Goal: Find contact information: Find contact information

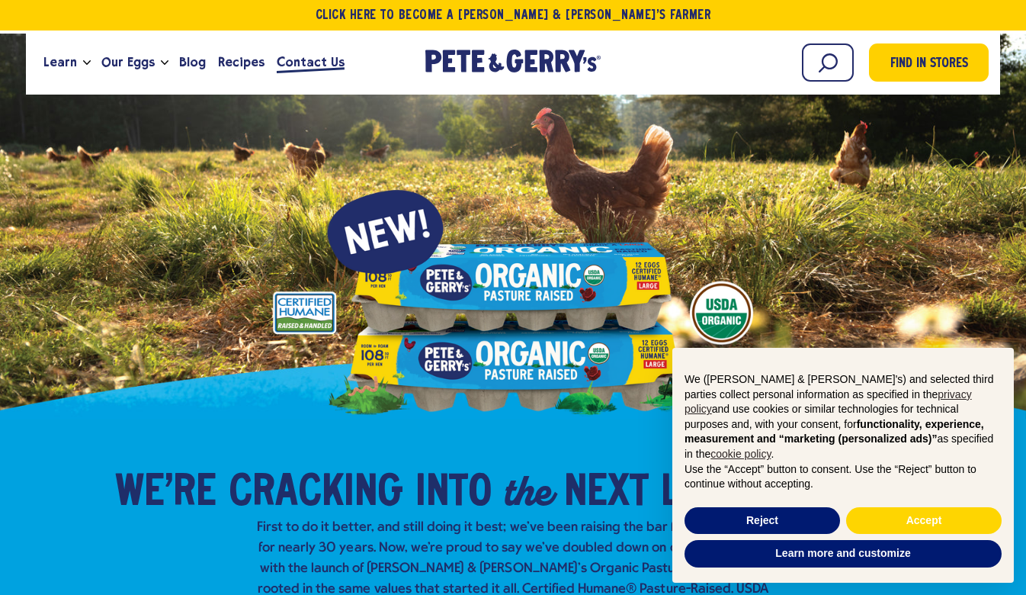
click at [306, 53] on span "Contact Us" at bounding box center [311, 62] width 68 height 19
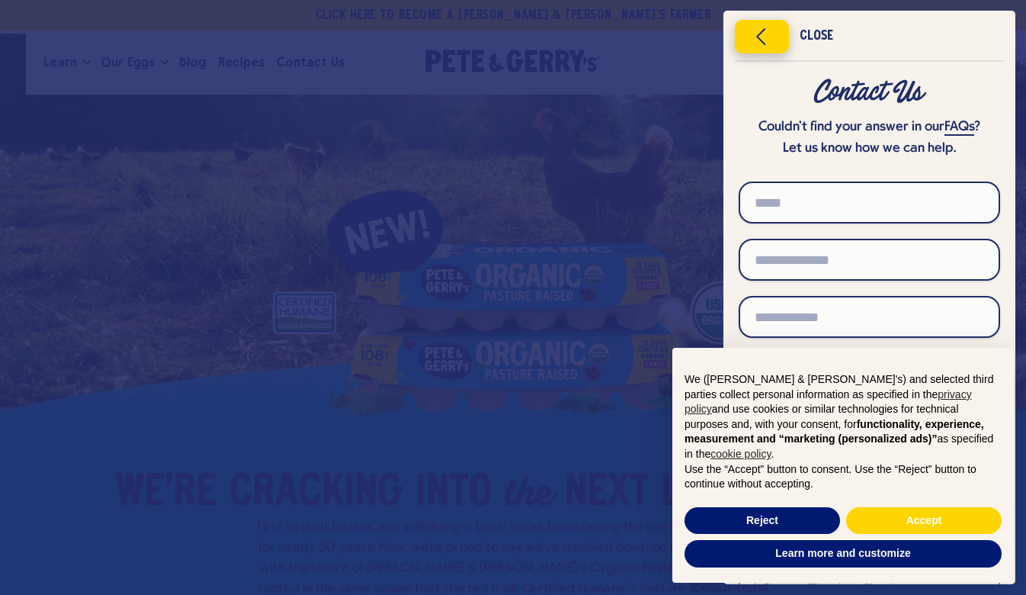
click at [752, 30] on icon "Close menu" at bounding box center [761, 36] width 39 height 23
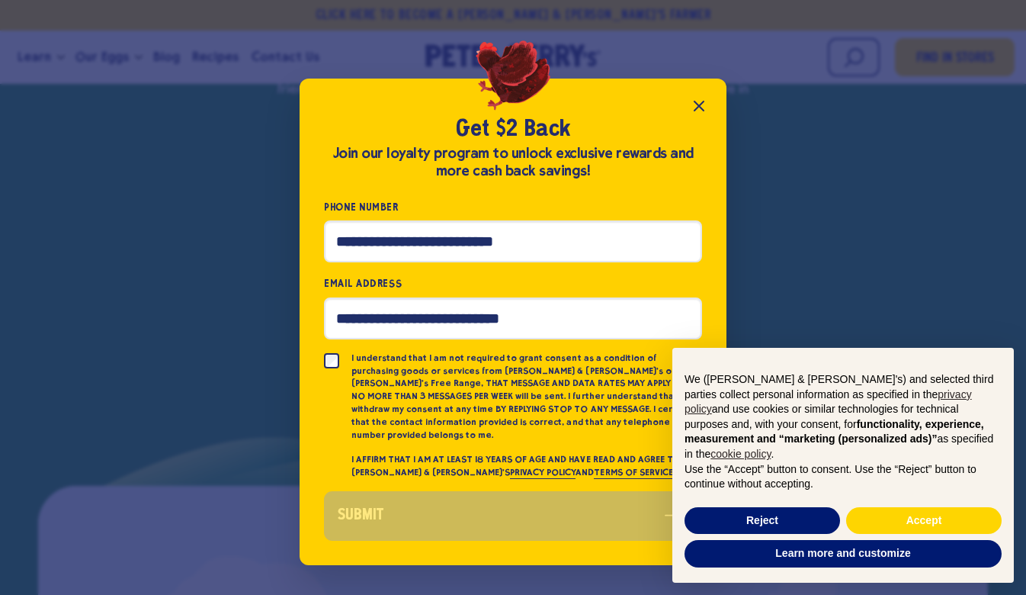
scroll to position [2487, 0]
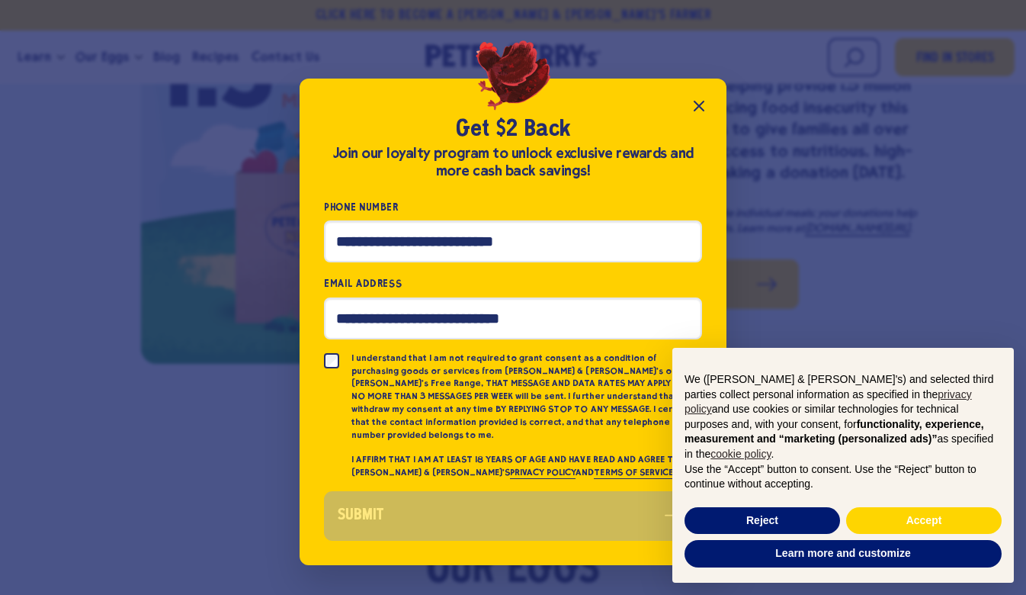
click at [700, 115] on icon "Close popup" at bounding box center [699, 106] width 18 height 18
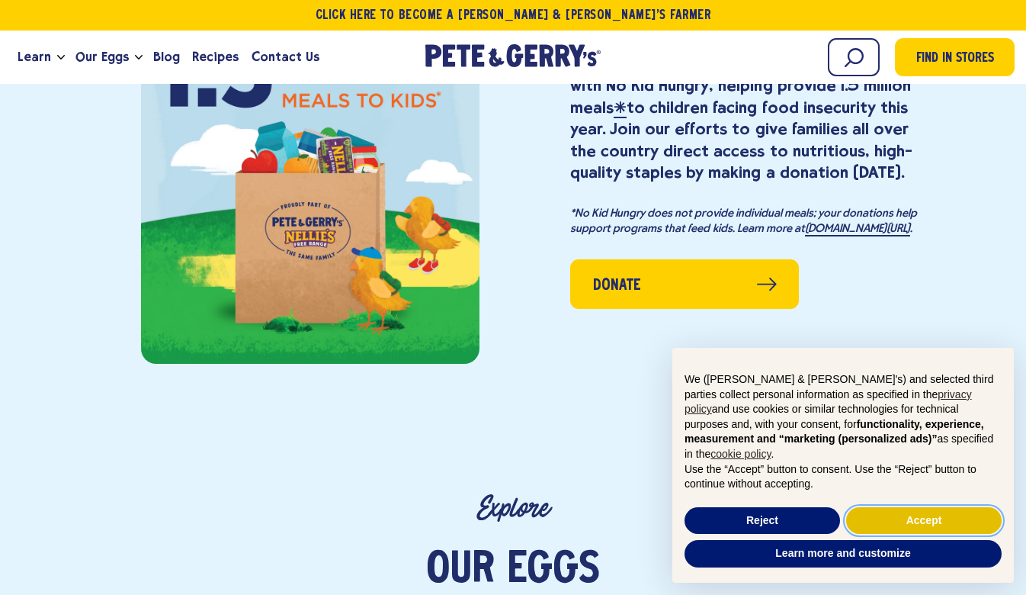
click at [922, 522] on button "Accept" at bounding box center [924, 520] width 156 height 27
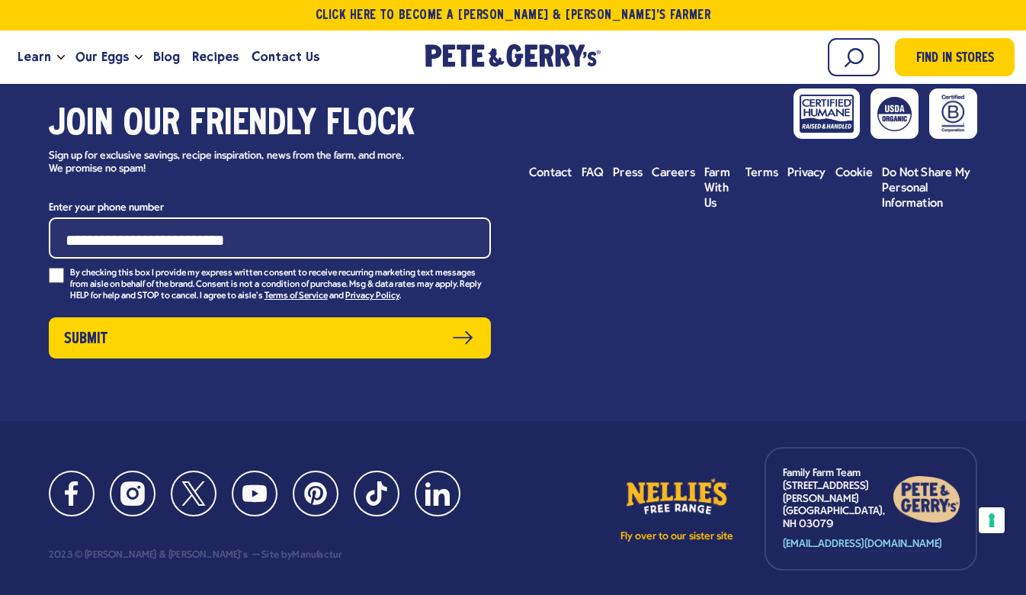
scroll to position [7404, 0]
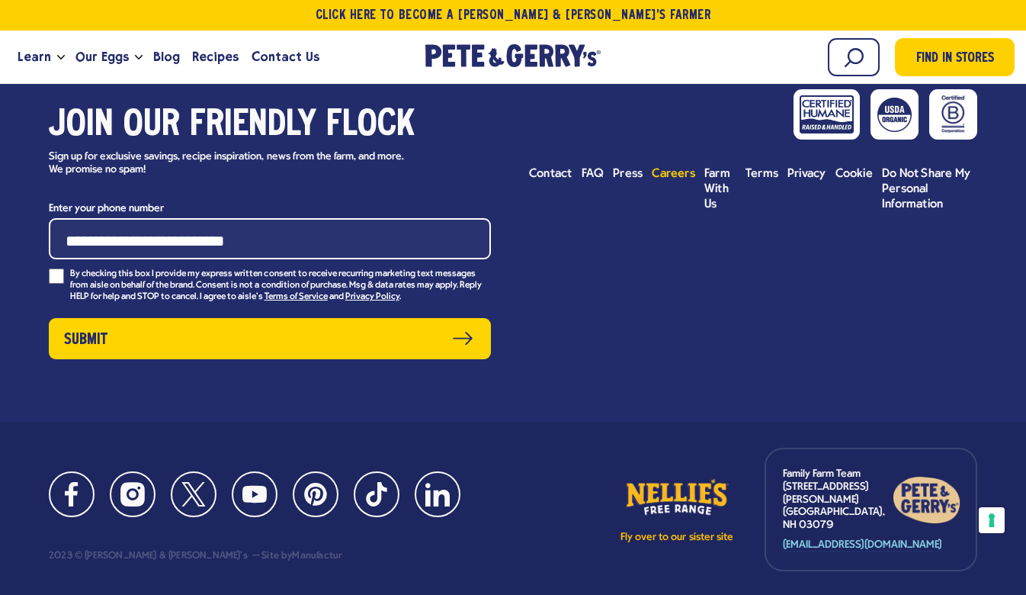
click at [675, 168] on span "Careers" at bounding box center [673, 174] width 43 height 12
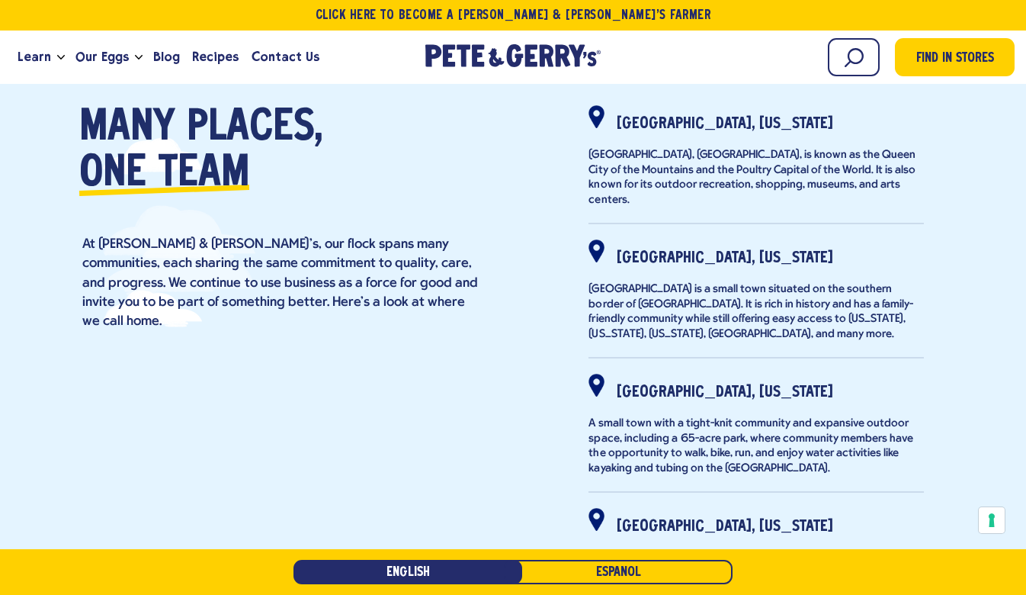
scroll to position [499, 0]
drag, startPoint x: 817, startPoint y: 247, endPoint x: 611, endPoint y: 237, distance: 206.1
click at [611, 240] on div "Greencastle, Pennsylvania" at bounding box center [756, 253] width 335 height 27
copy strong "Greencastle, Pennsylvania"
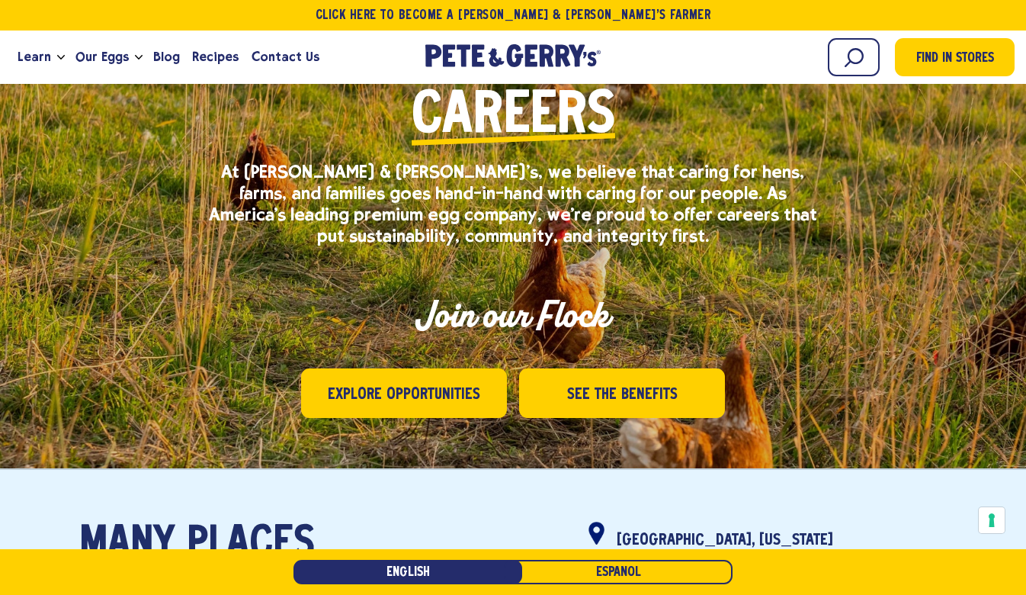
scroll to position [17, 0]
